Goal: Download file/media

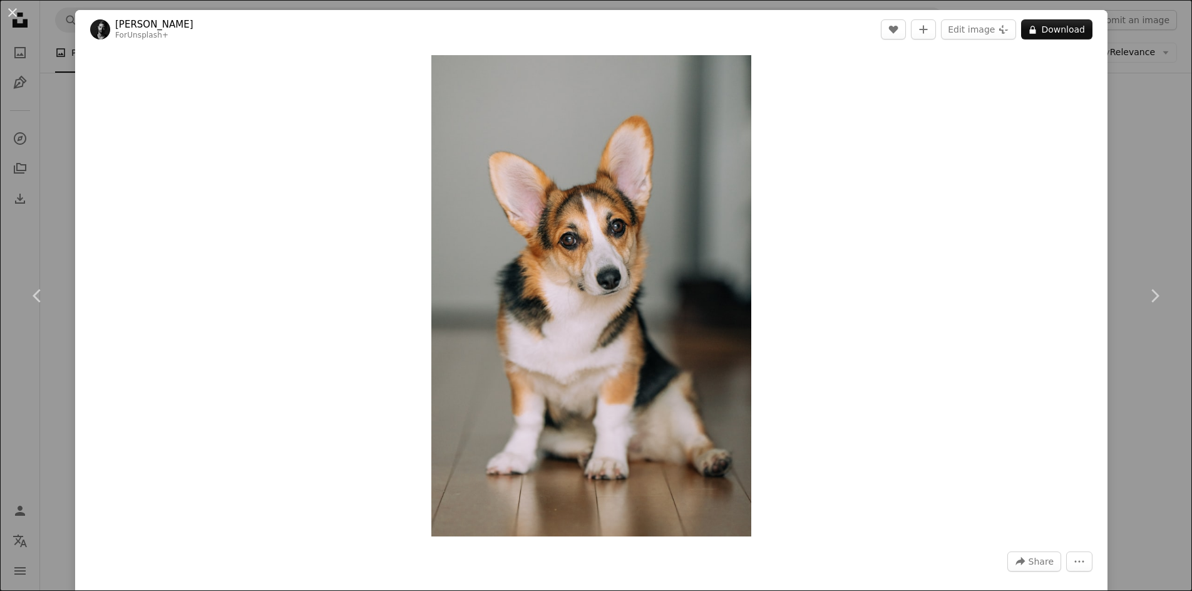
scroll to position [468, 0]
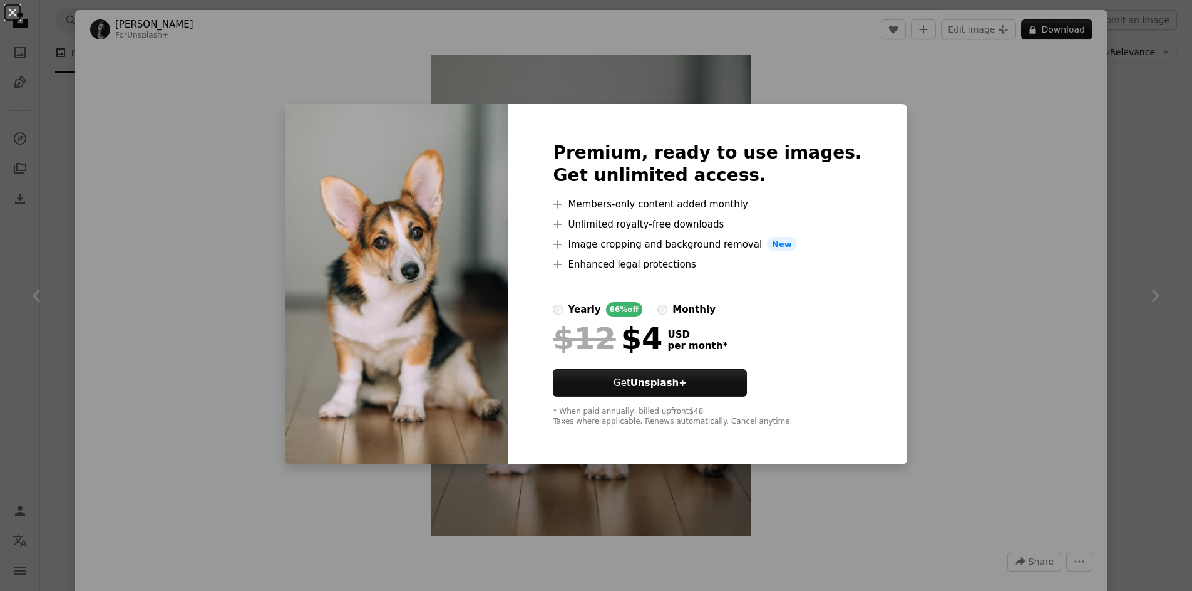
click at [978, 138] on div "An X shape Premium, ready to use images. Get unlimited access. A plus sign Memb…" at bounding box center [596, 295] width 1192 height 591
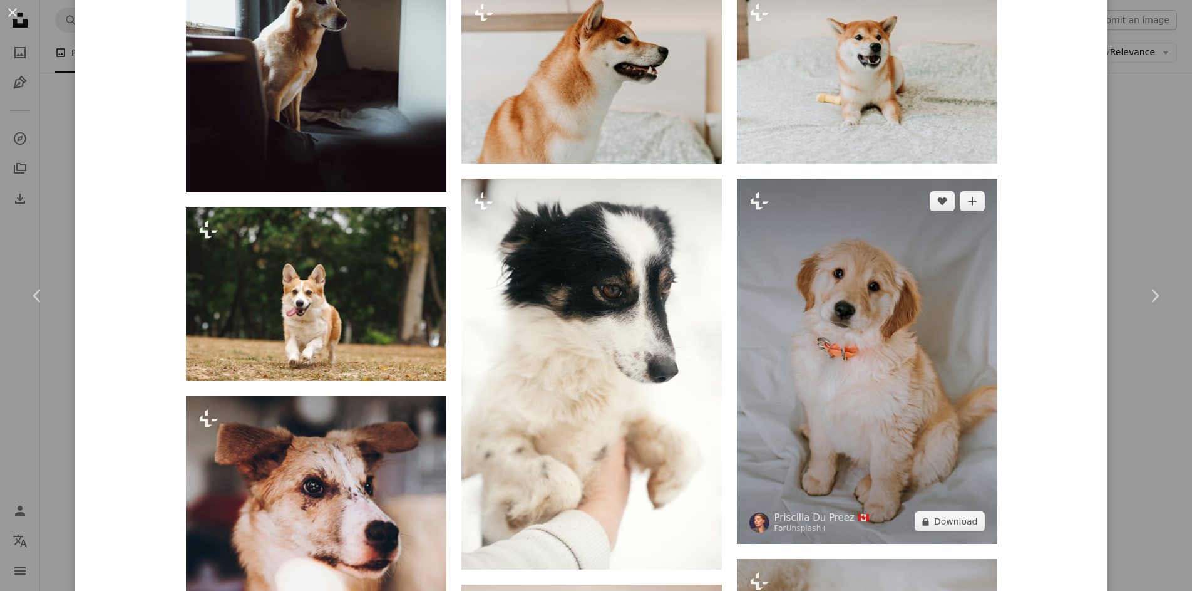
scroll to position [1691, 0]
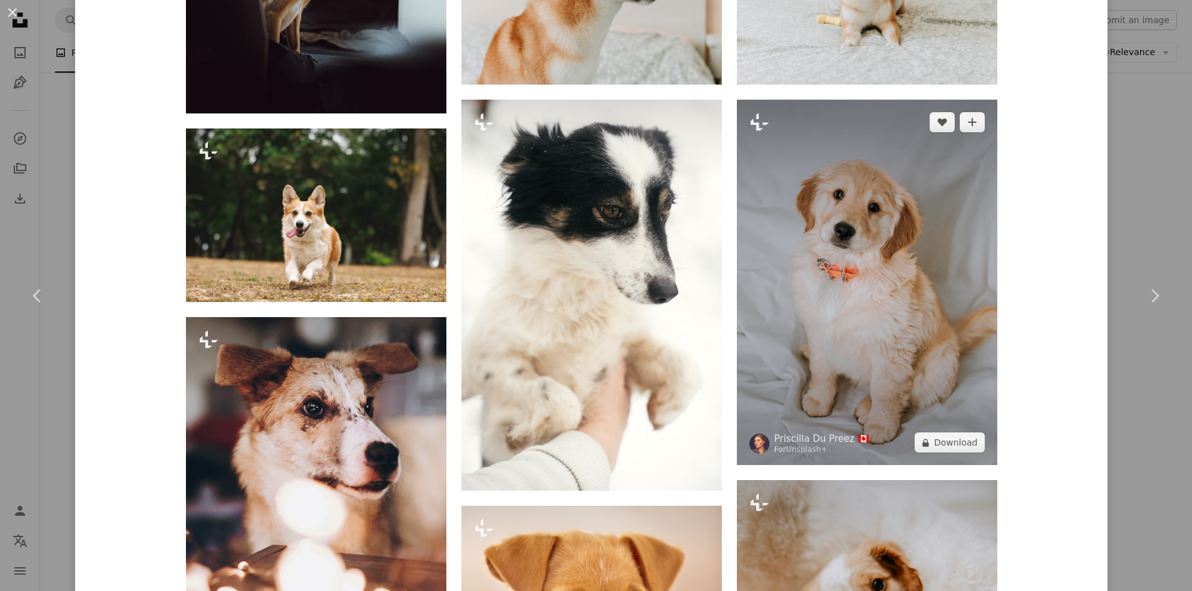
click at [781, 255] on img at bounding box center [867, 282] width 261 height 365
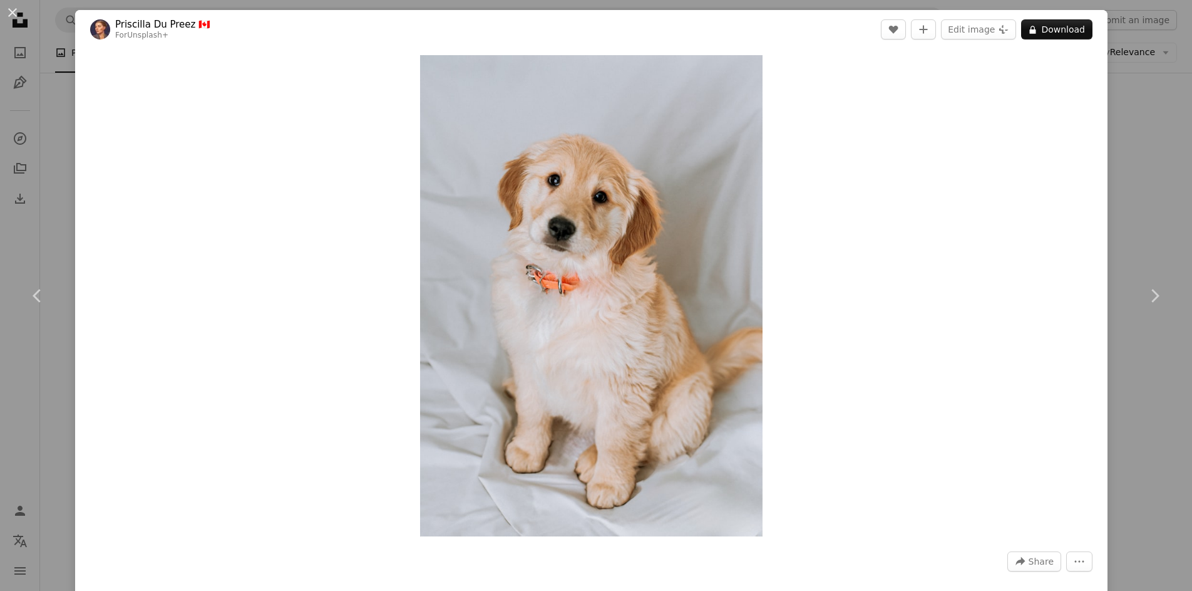
click at [1127, 67] on div "An X shape Chevron left Chevron right [PERSON_NAME] Du Preez 🇨🇦 For Unsplash+ A…" at bounding box center [596, 295] width 1192 height 591
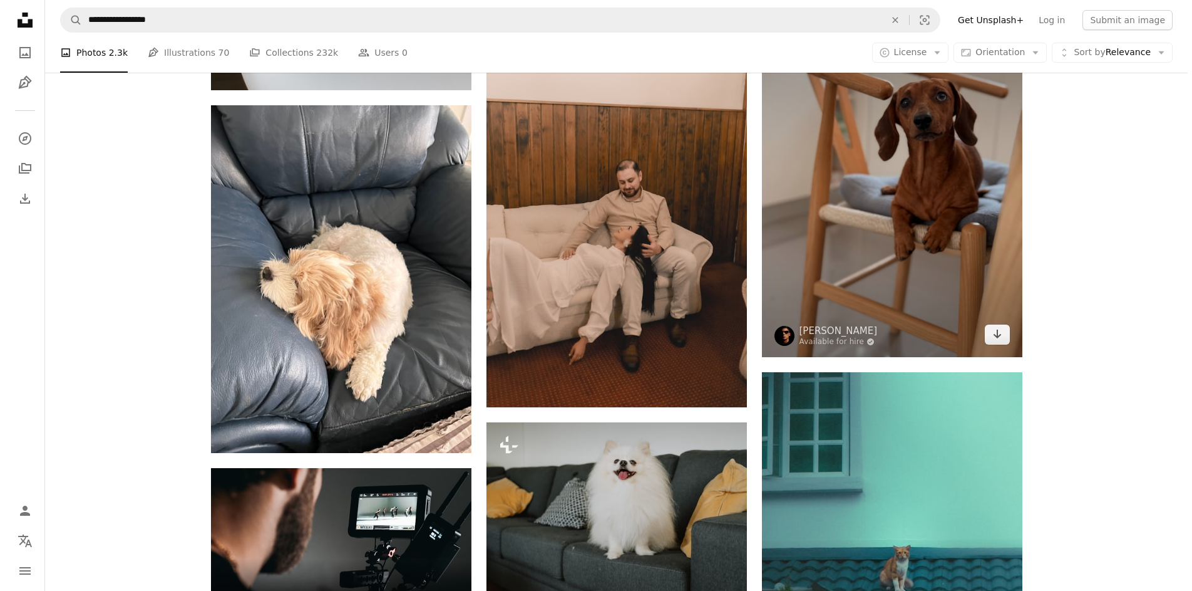
scroll to position [1846, 0]
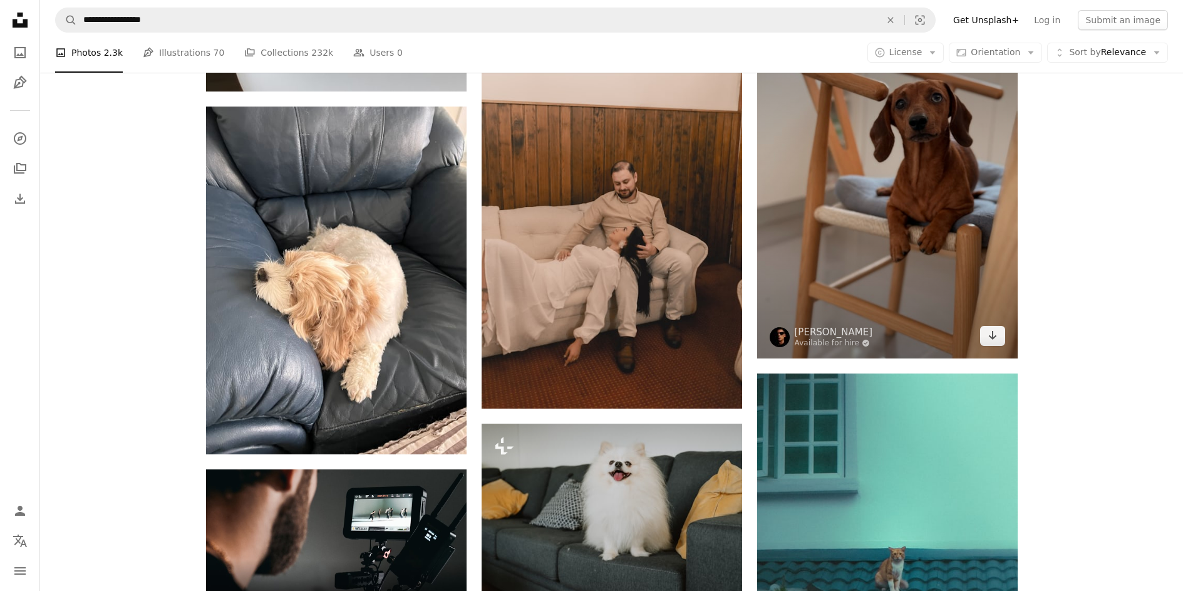
click at [938, 219] on img at bounding box center [887, 185] width 261 height 348
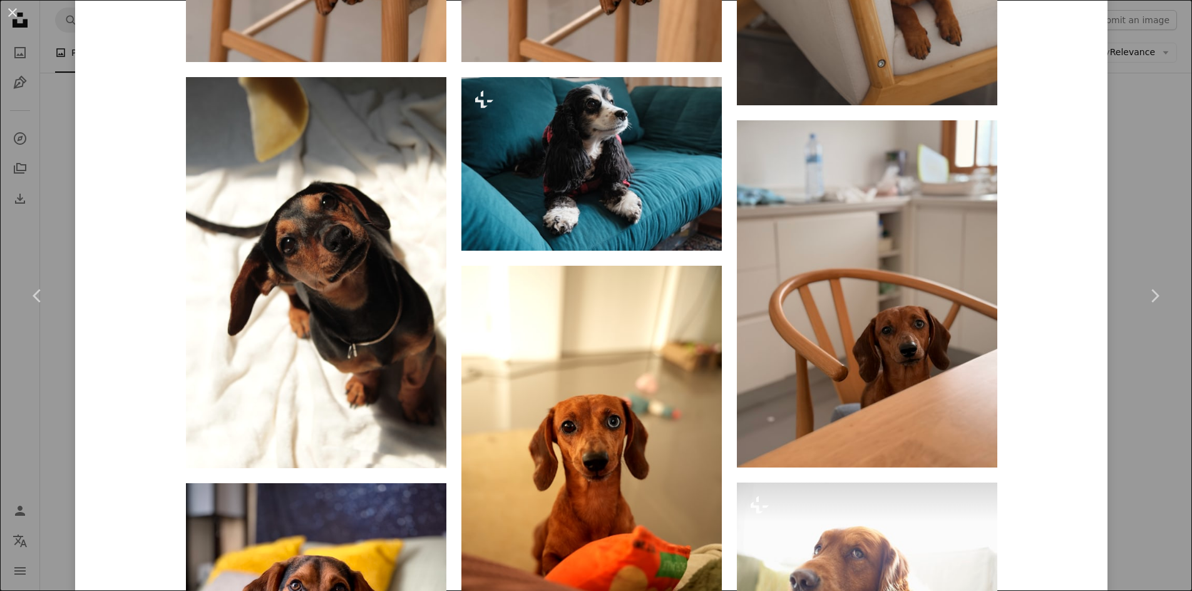
scroll to position [1503, 0]
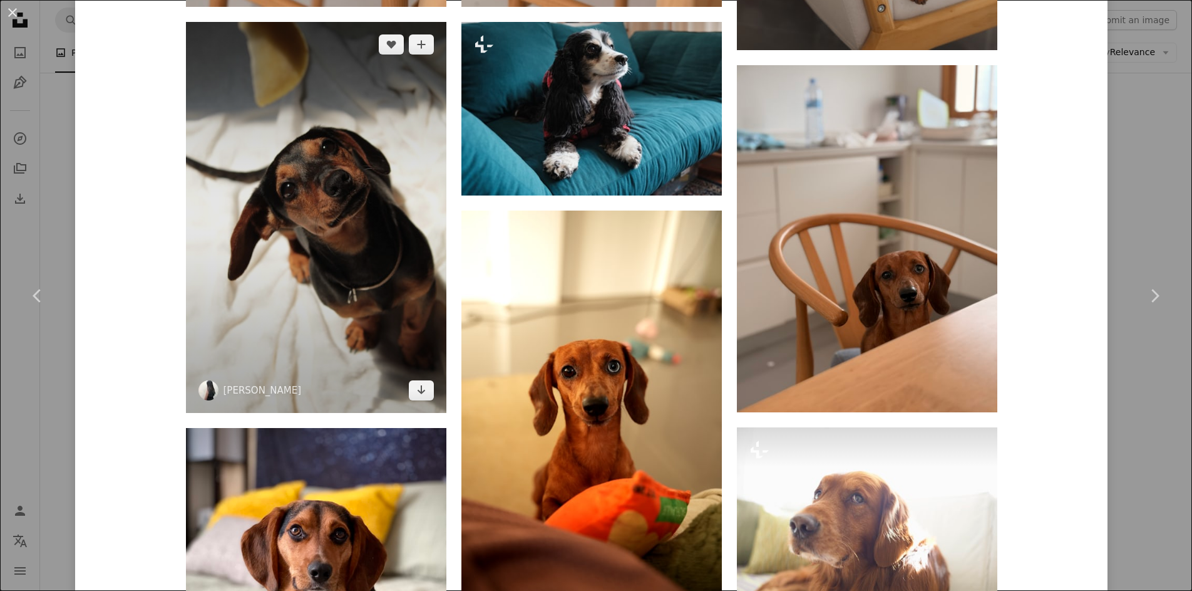
click at [355, 247] on img at bounding box center [316, 217] width 261 height 391
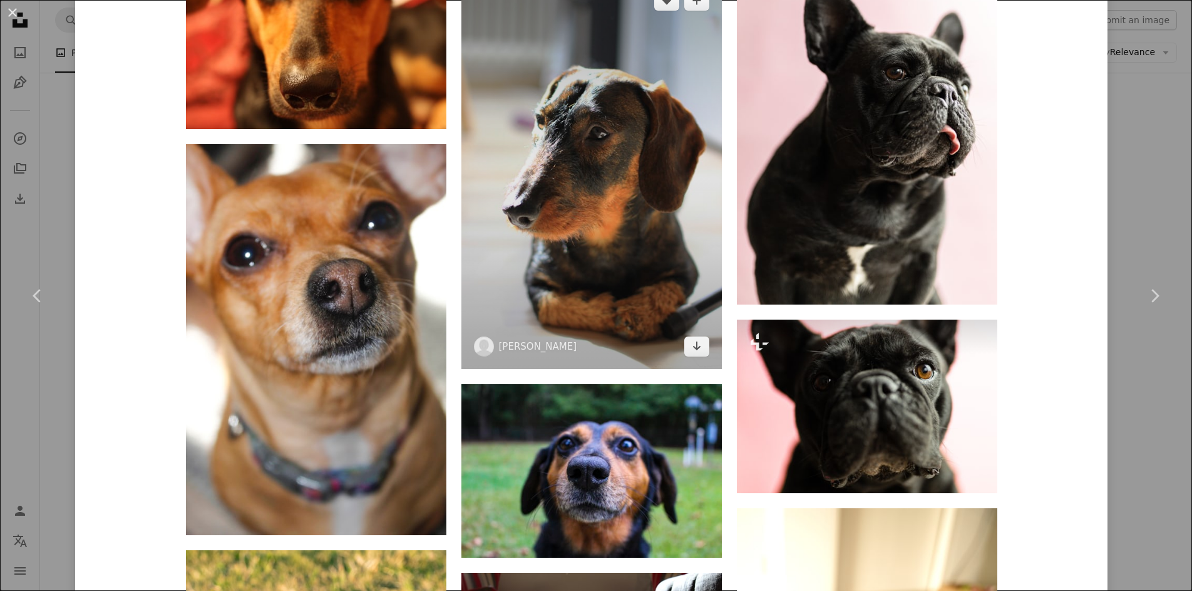
scroll to position [2442, 0]
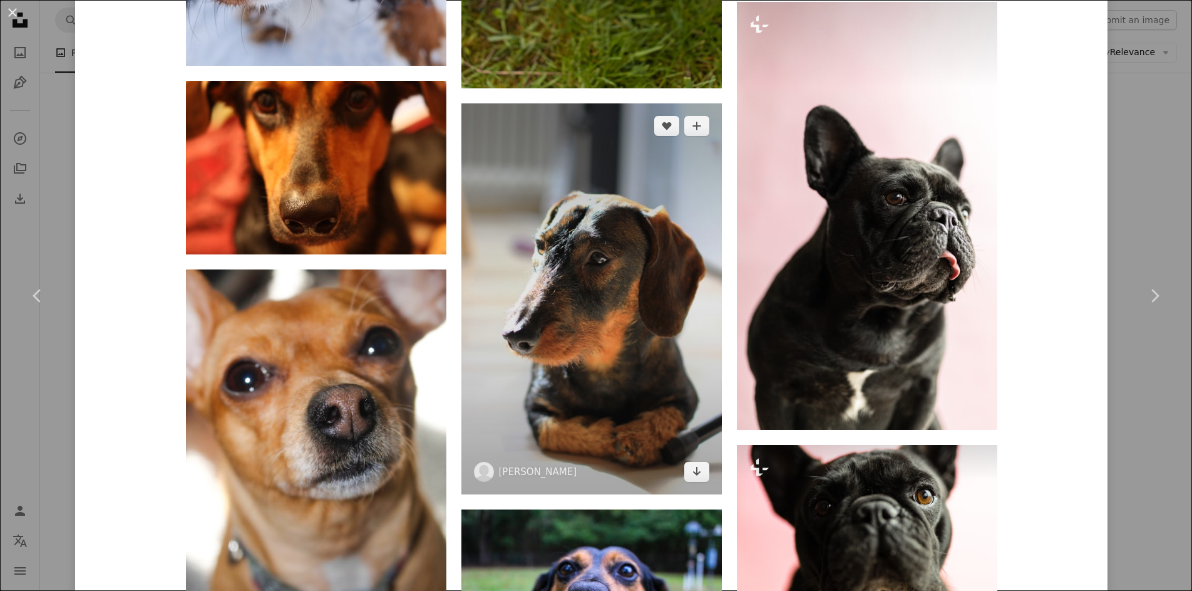
click at [542, 275] on img at bounding box center [592, 298] width 261 height 391
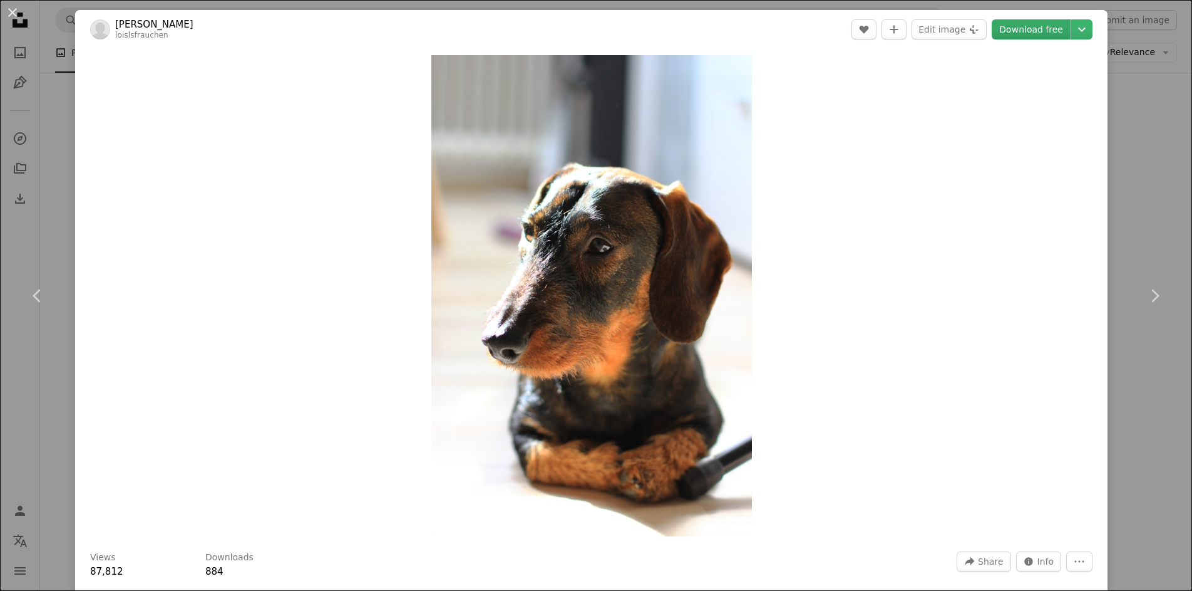
click at [1030, 30] on link "Download free" at bounding box center [1031, 29] width 79 height 20
